Goal: Task Accomplishment & Management: Manage account settings

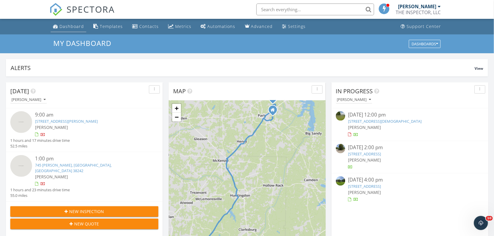
click at [72, 24] on div "Dashboard" at bounding box center [71, 27] width 24 height 6
click at [70, 25] on div "Dashboard" at bounding box center [71, 27] width 24 height 6
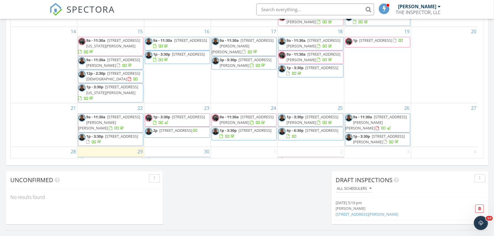
scroll to position [31, 0]
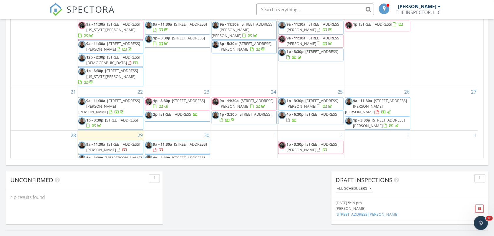
click at [198, 142] on span "501 W Wood St, Paris 38242" at bounding box center [190, 144] width 33 height 5
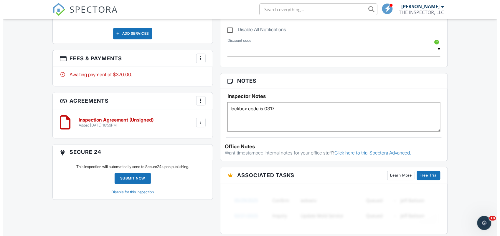
scroll to position [128, 0]
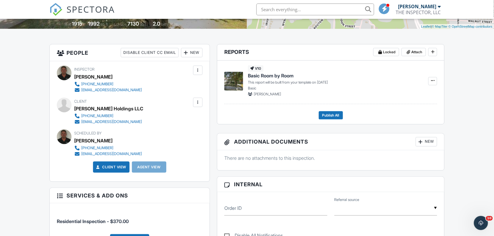
click at [199, 105] on div at bounding box center [198, 103] width 6 height 6
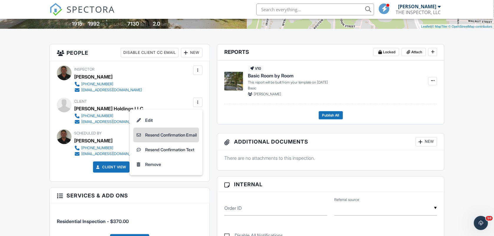
click at [155, 135] on li "Resend Confirmation Email" at bounding box center [166, 135] width 66 height 15
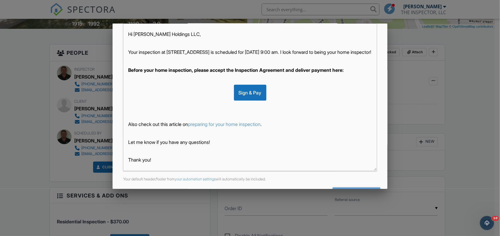
scroll to position [124, 0]
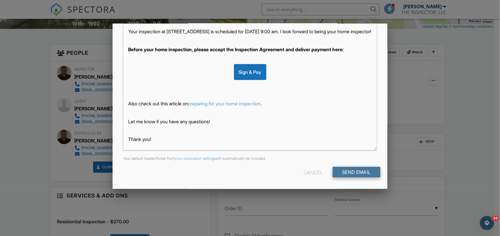
click at [352, 176] on input "Send Email" at bounding box center [356, 172] width 48 height 11
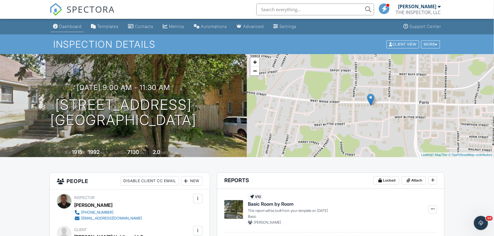
click at [78, 24] on div "Dashboard" at bounding box center [70, 26] width 22 height 5
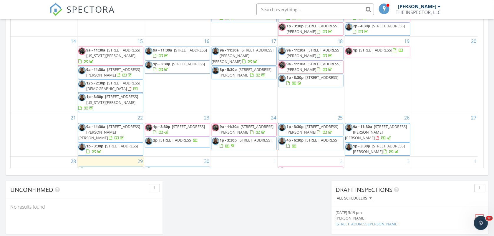
scroll to position [31, 0]
